Goal: Task Accomplishment & Management: Use online tool/utility

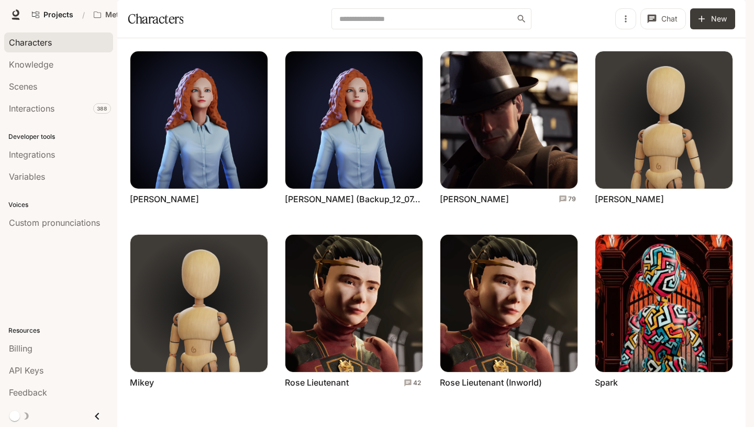
click at [616, 15] on span "Runtime" at bounding box center [612, 14] width 28 height 13
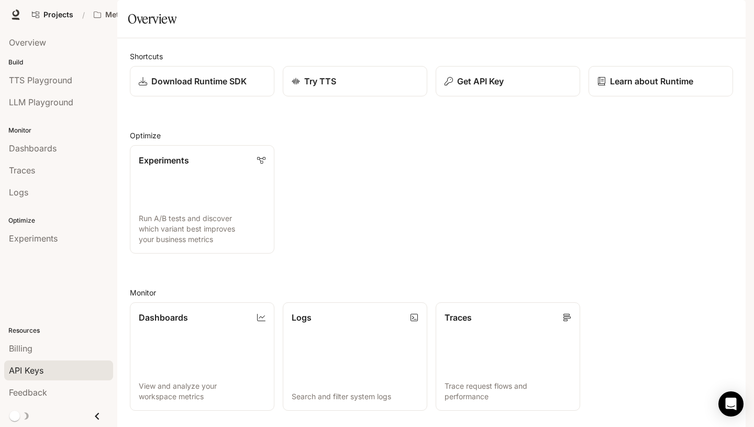
click at [21, 374] on span "API Keys" at bounding box center [26, 370] width 35 height 13
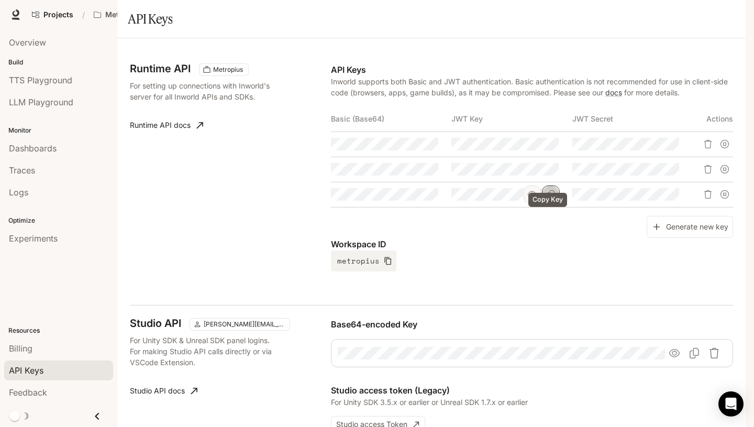
click at [550, 199] on icon "Copy Key" at bounding box center [551, 194] width 8 height 8
click at [547, 199] on icon "Copy Key" at bounding box center [551, 194] width 8 height 8
click at [671, 199] on icon "Copy Secret" at bounding box center [671, 194] width 7 height 8
